Goal: Information Seeking & Learning: Learn about a topic

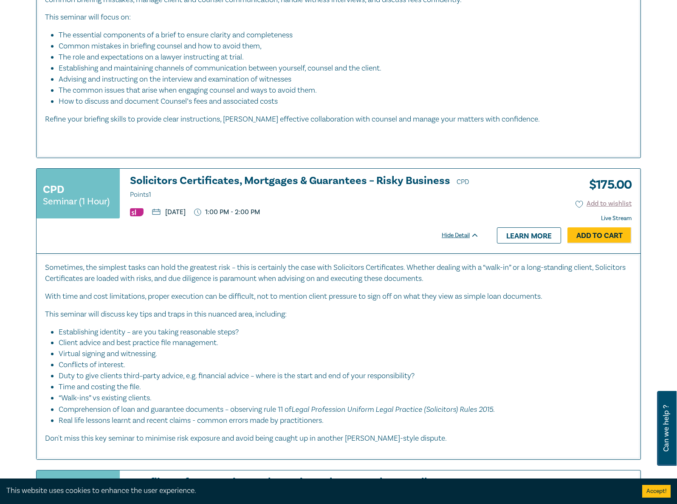
scroll to position [2357, 0]
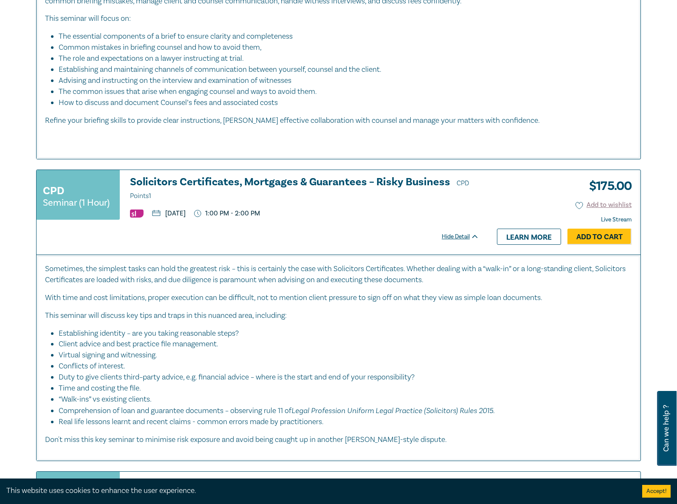
click at [313, 184] on h3 "Solicitors Certificates, Mortgages & Guarantees – Risky Business CPD Points 1" at bounding box center [304, 188] width 349 height 25
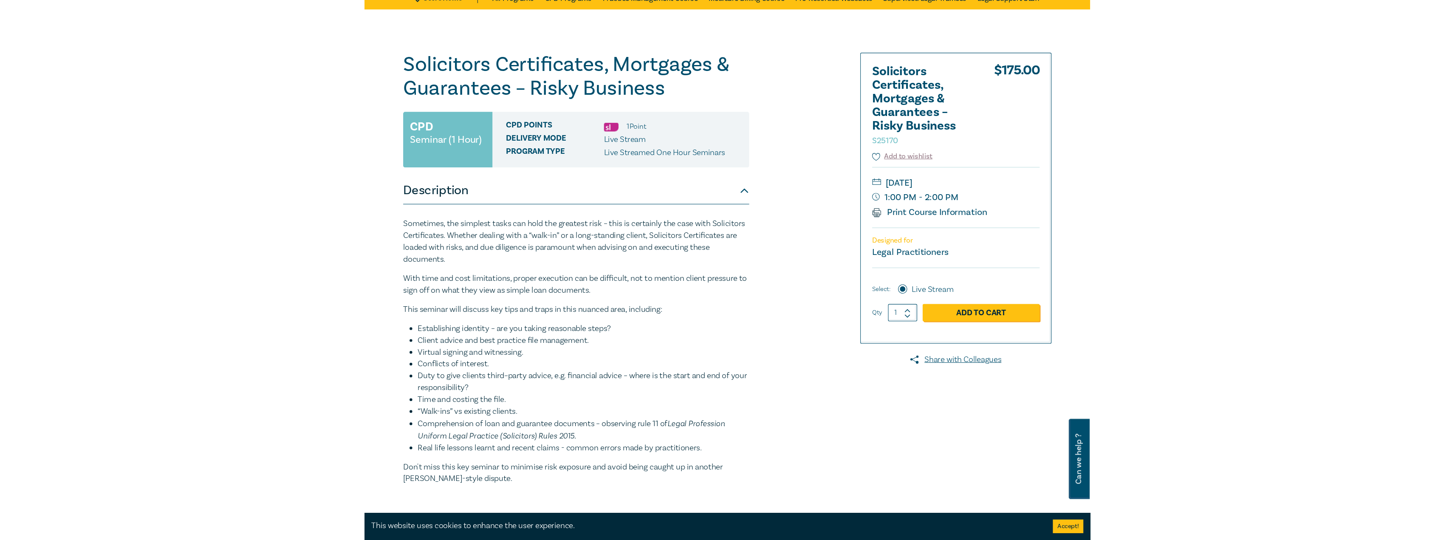
scroll to position [42, 0]
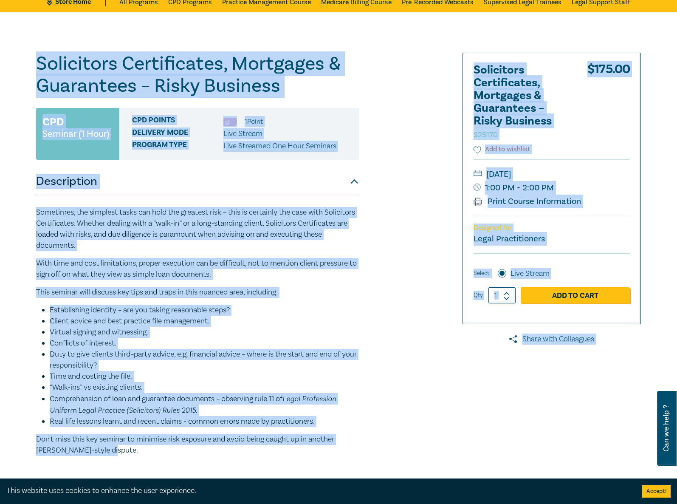
drag, startPoint x: 115, startPoint y: 450, endPoint x: 28, endPoint y: 58, distance: 401.4
click at [28, 58] on div "Solicitors Certificates, Mortgages & Guarantees – Risky Business S25170 CPD Sem…" at bounding box center [338, 265] width 677 height 506
copy div "Solicitors Certificates, Mortgages & Guarantees – Risky Business S25170 CPD Sem…"
click at [208, 269] on p "With time and cost limitations, proper execution can be difficult, not to menti…" at bounding box center [197, 269] width 323 height 22
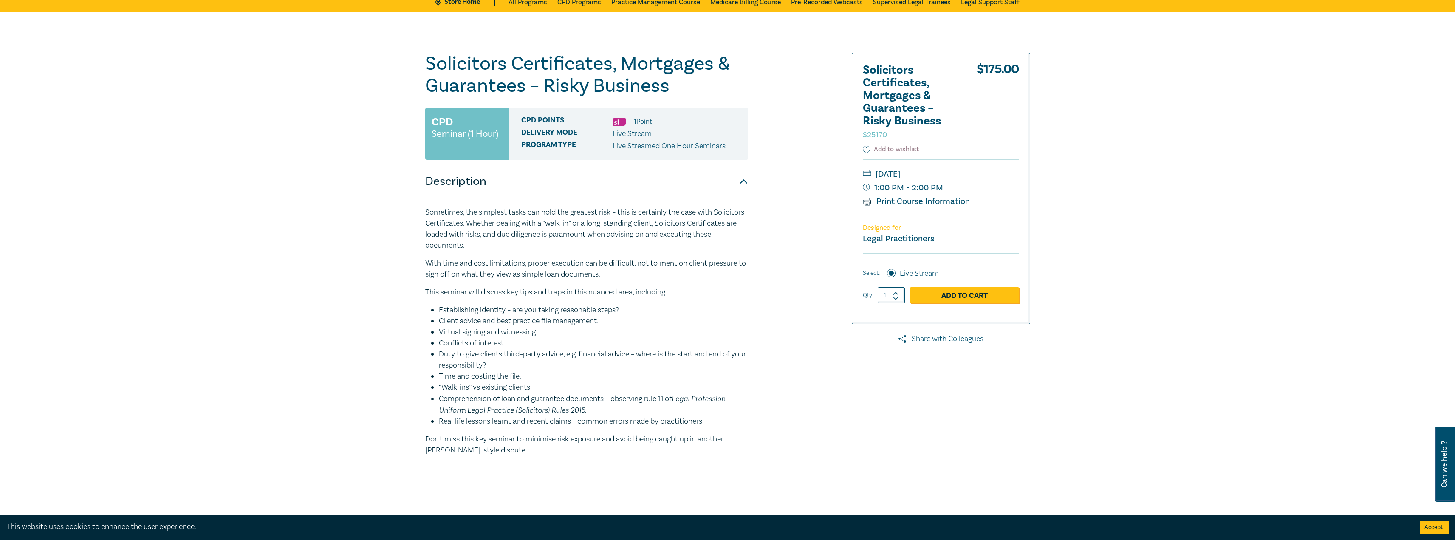
click at [677, 78] on div "Solicitors Certificates, Mortgages & Guarantees – Risky Business S25170 CPD Sem…" at bounding box center [625, 265] width 410 height 425
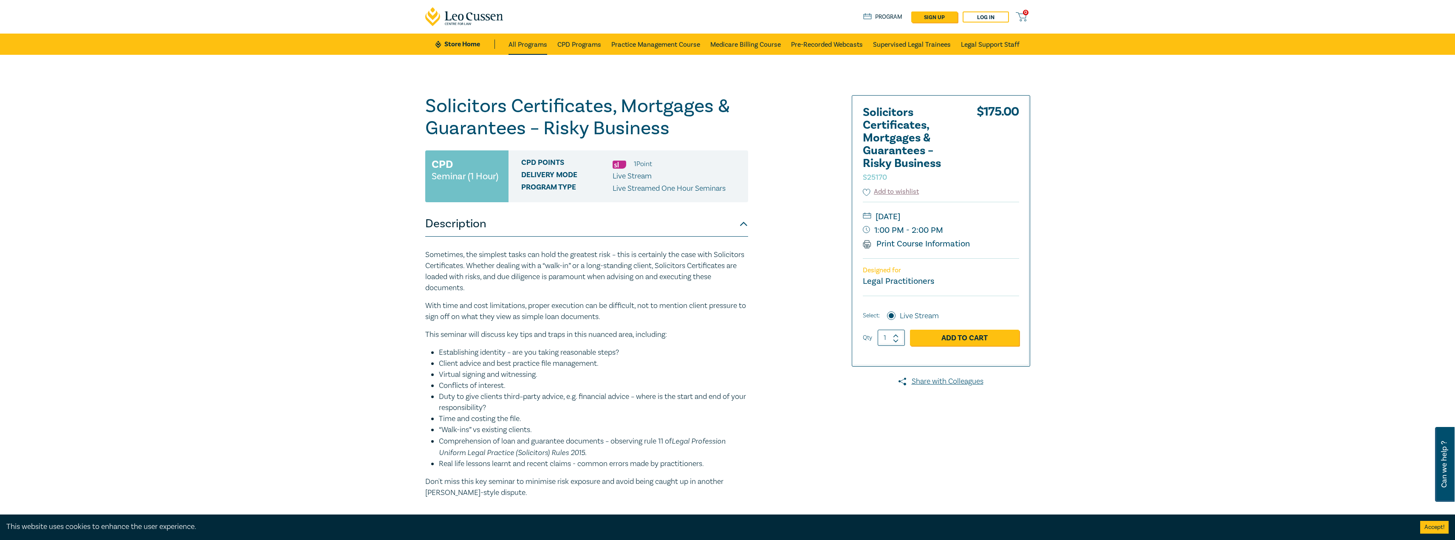
drag, startPoint x: 525, startPoint y: 42, endPoint x: 535, endPoint y: 52, distance: 14.1
click at [525, 43] on link "All Programs" at bounding box center [528, 44] width 39 height 21
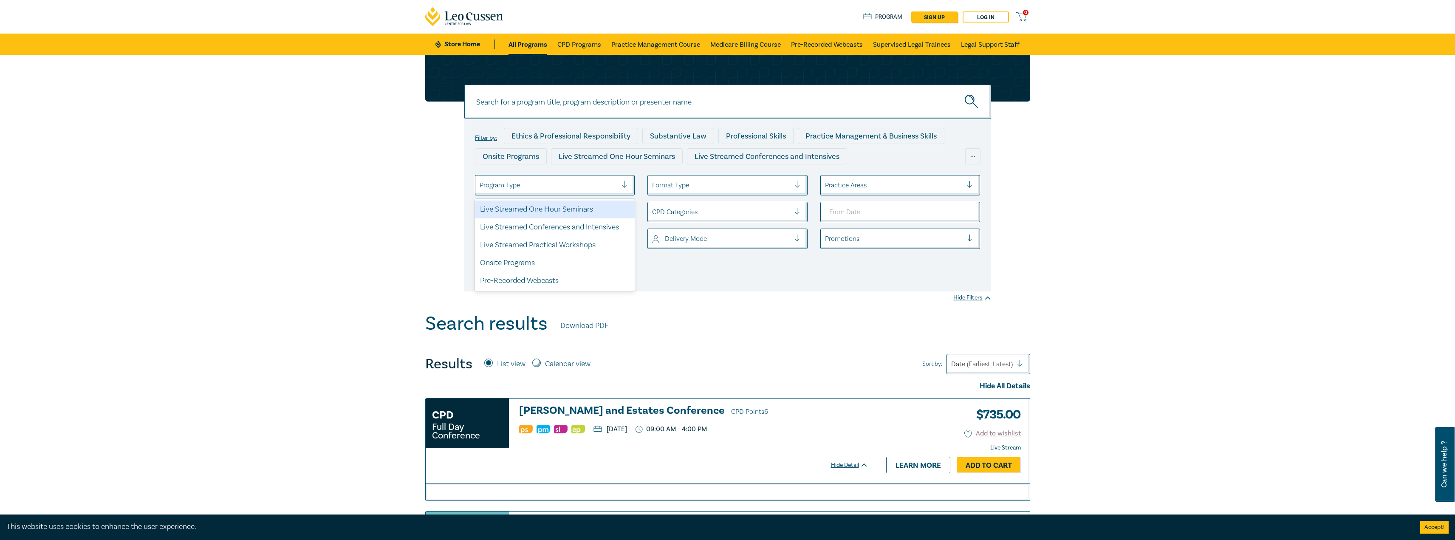
click at [586, 188] on div at bounding box center [549, 185] width 138 height 11
click at [585, 211] on div "Live Streamed One Hour Seminars" at bounding box center [555, 210] width 160 height 18
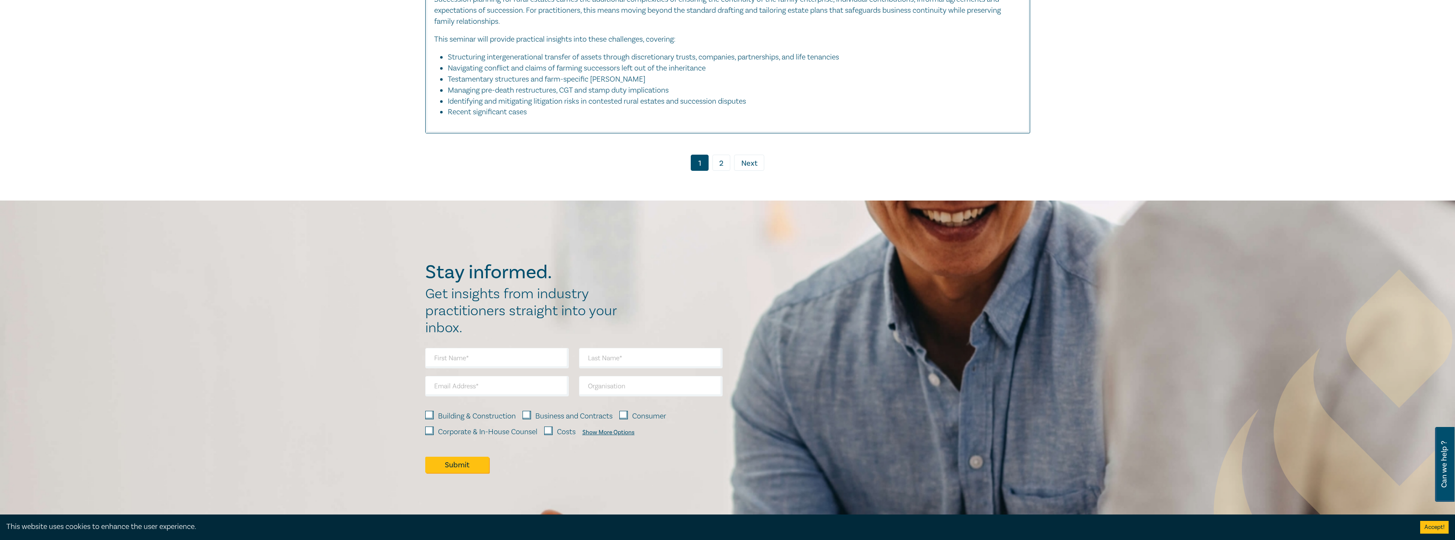
scroll to position [4045, 0]
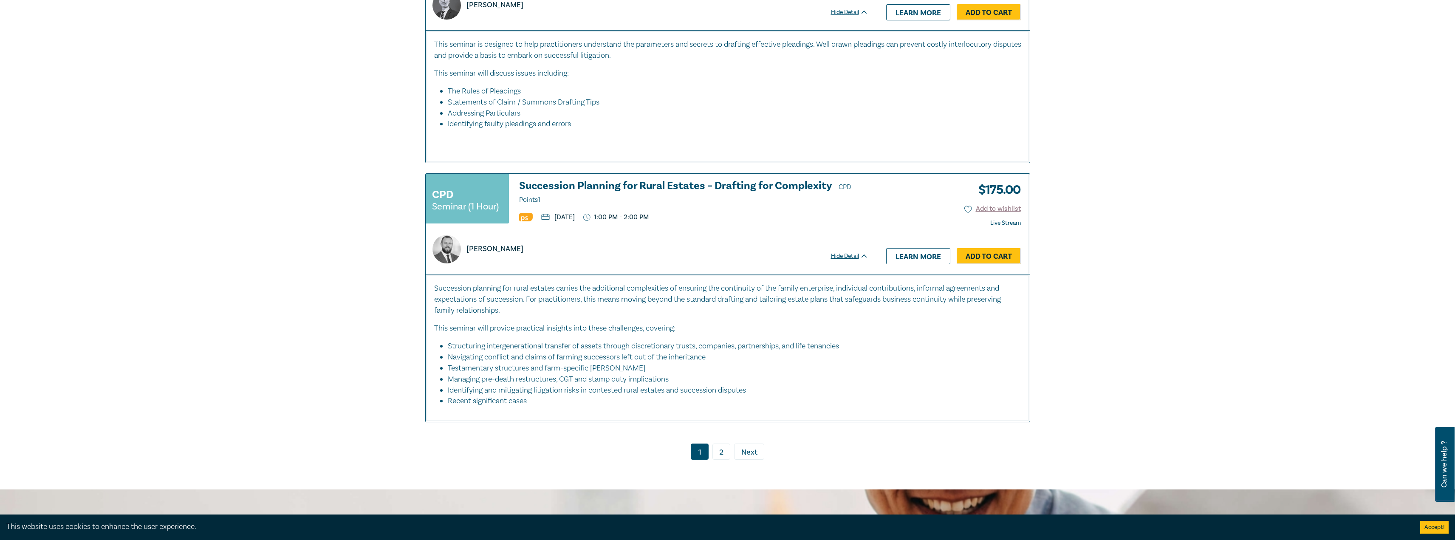
click at [677, 445] on link "2" at bounding box center [722, 452] width 18 height 16
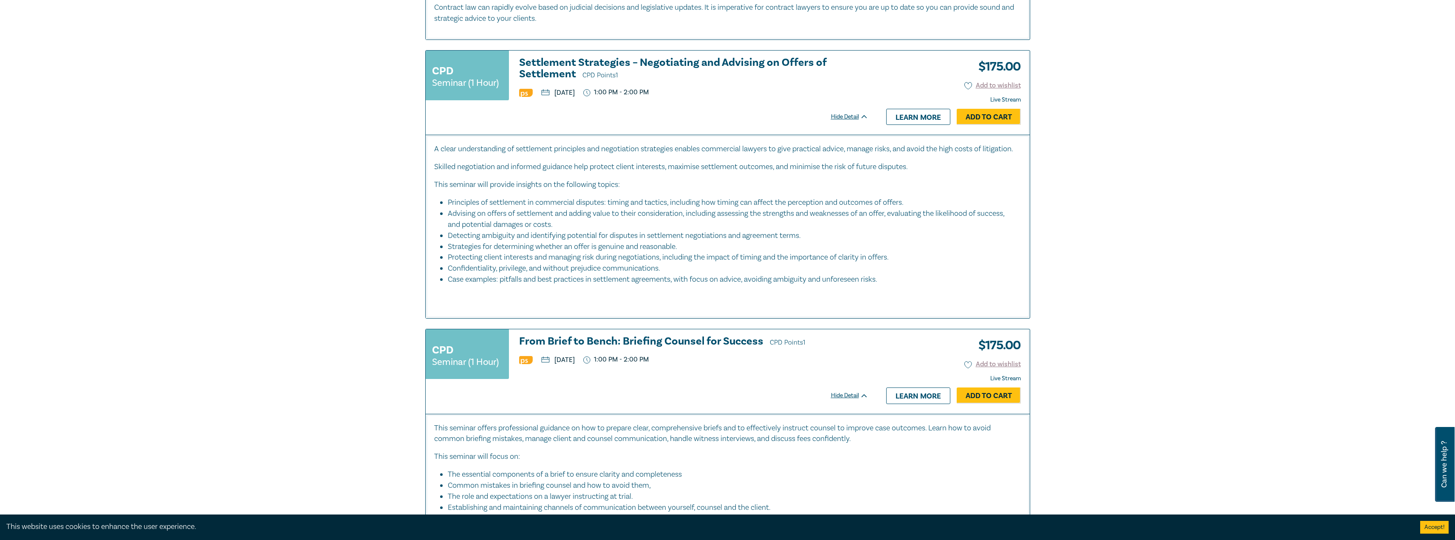
scroll to position [1537, 0]
